Goal: Task Accomplishment & Management: Complete application form

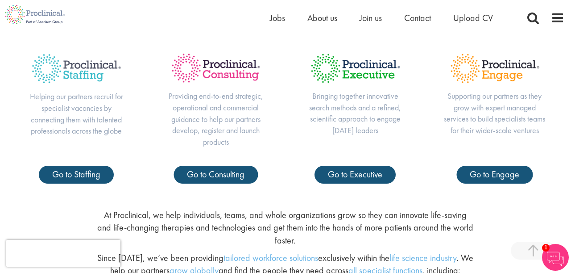
scroll to position [329, 0]
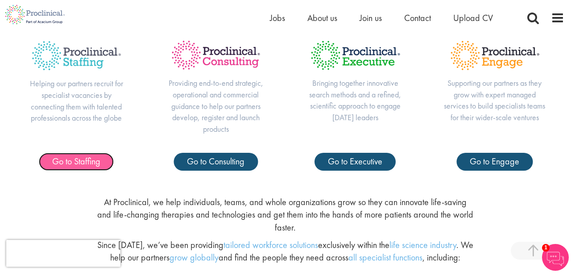
click at [81, 159] on span "Go to Staffing" at bounding box center [76, 161] width 48 height 12
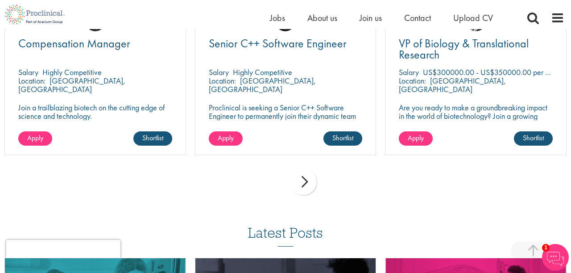
scroll to position [875, 0]
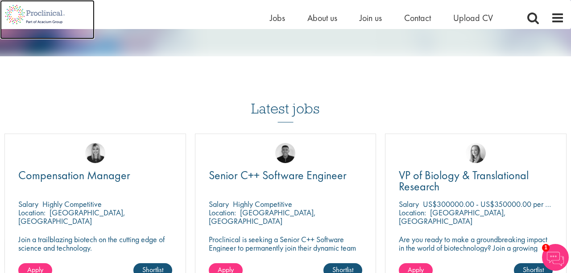
click at [33, 17] on img at bounding box center [35, 14] width 70 height 29
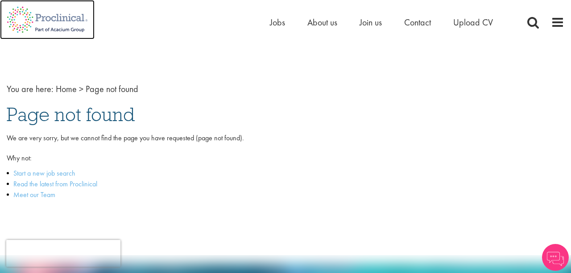
click at [55, 18] on img at bounding box center [47, 19] width 95 height 39
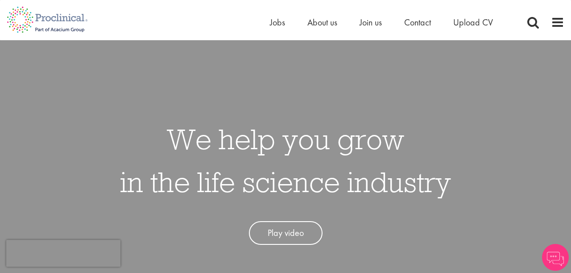
click at [439, 0] on div "Home Jobs About us Join us Contact Upload CV" at bounding box center [282, 16] width 565 height 33
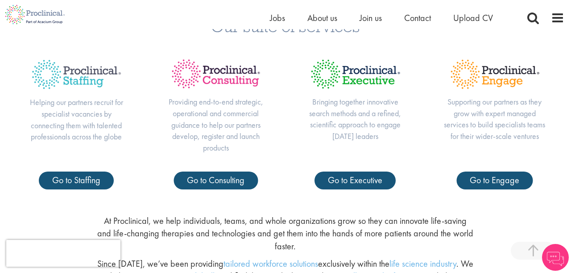
scroll to position [312, 0]
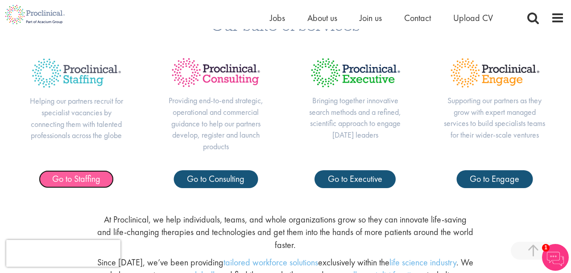
click at [83, 178] on span "Go to Staffing" at bounding box center [76, 179] width 48 height 12
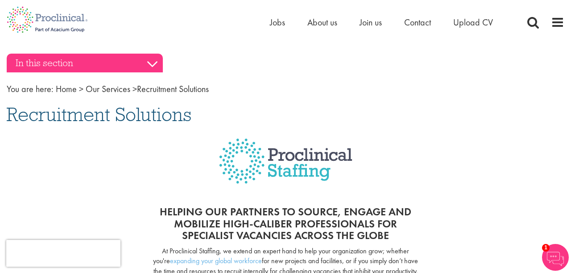
click at [154, 61] on h3 "In this section" at bounding box center [85, 63] width 156 height 19
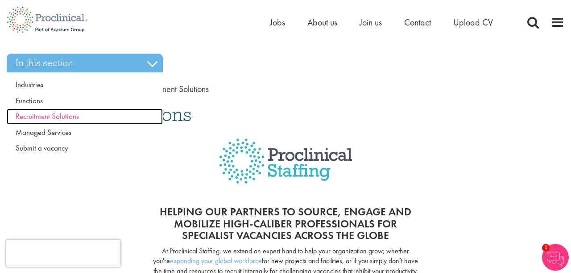
click at [45, 116] on span "Recruitment Solutions" at bounding box center [47, 116] width 63 height 10
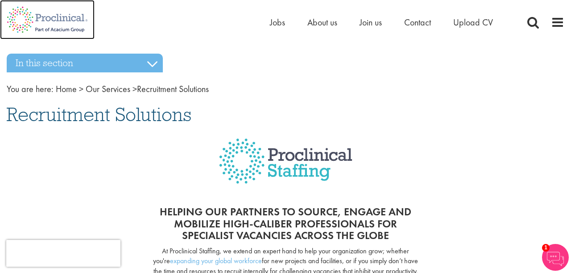
click at [25, 23] on img at bounding box center [47, 19] width 95 height 39
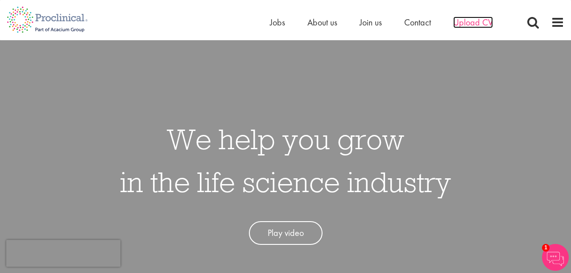
click at [476, 20] on span "Upload CV" at bounding box center [474, 23] width 40 height 12
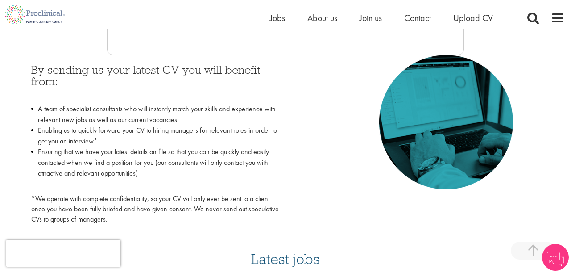
scroll to position [377, 0]
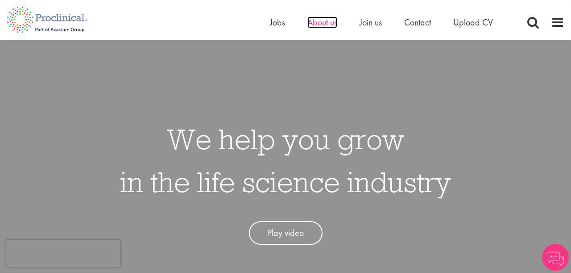
click at [330, 25] on span "About us" at bounding box center [323, 23] width 30 height 12
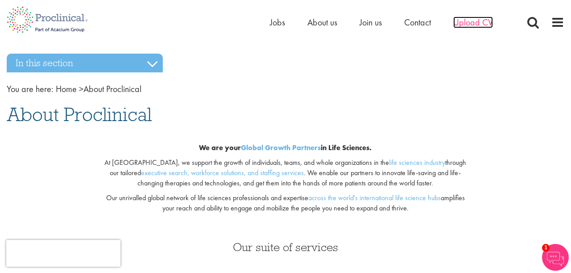
click at [477, 17] on span "Upload CV" at bounding box center [474, 23] width 40 height 12
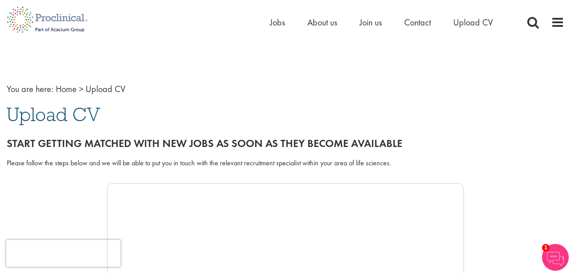
click at [223, 94] on nav "You are here: Home > Upload CV" at bounding box center [286, 89] width 558 height 13
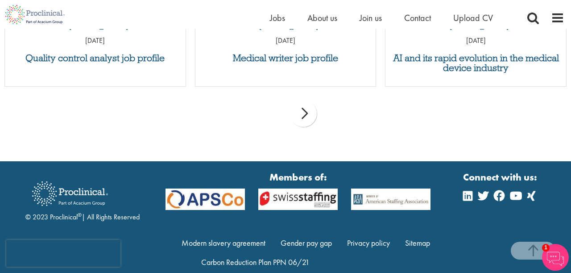
scroll to position [1026, 0]
